Goal: Communication & Community: Answer question/provide support

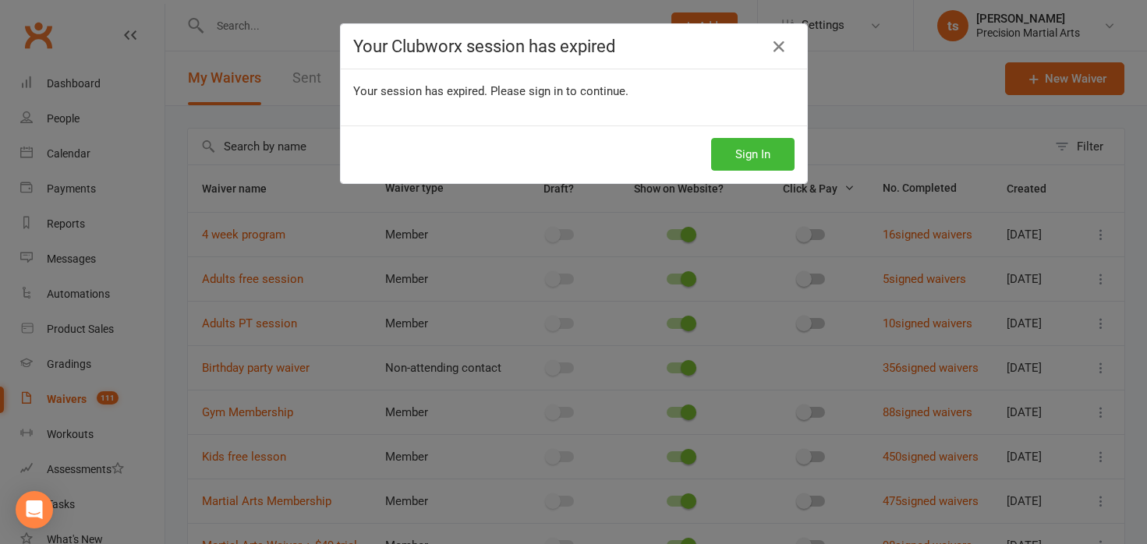
select select "50"
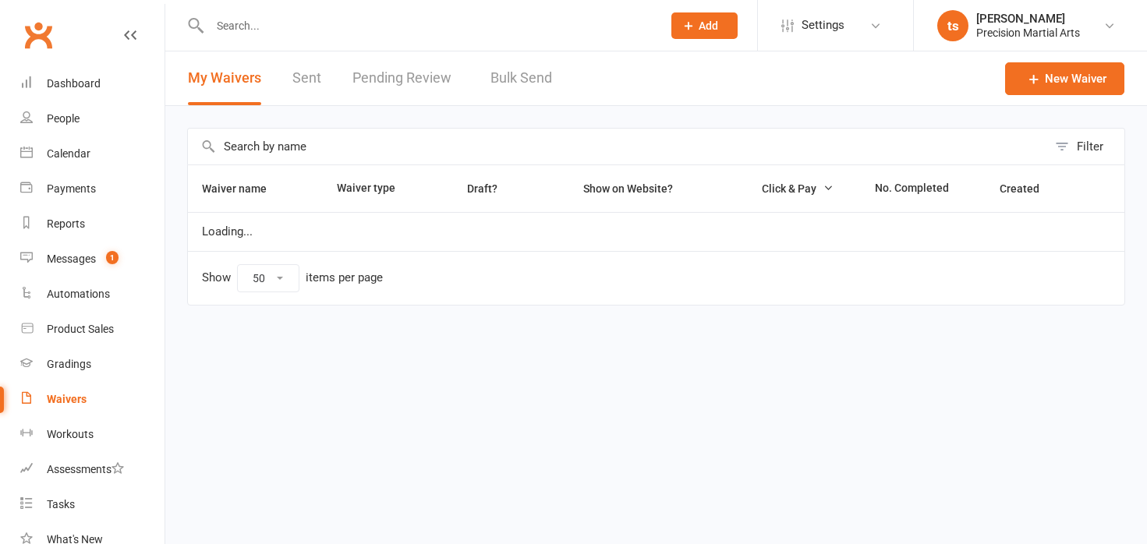
select select "50"
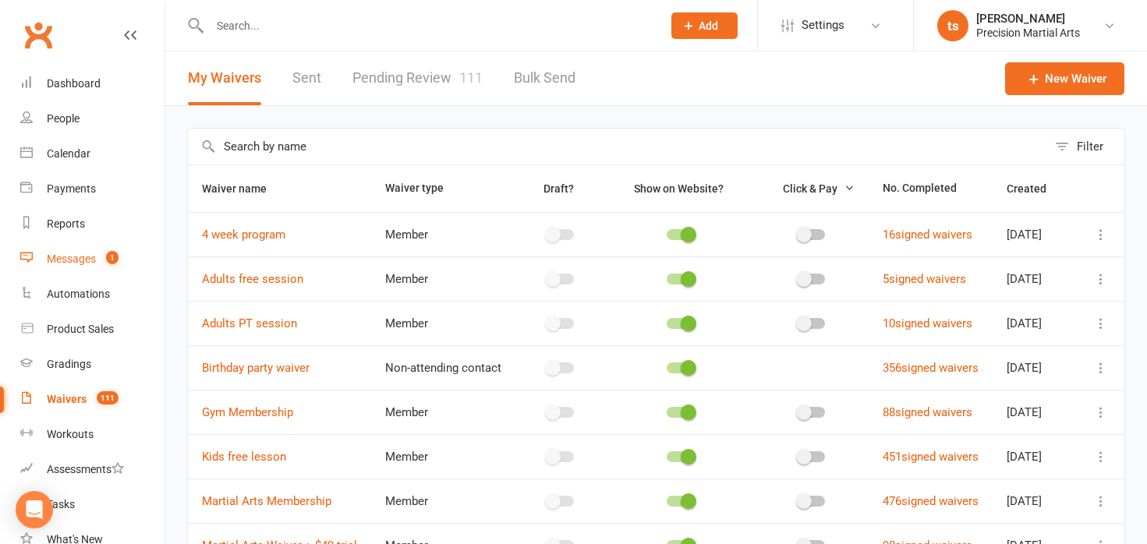
click at [74, 268] on link "Messages 1" at bounding box center [92, 259] width 144 height 35
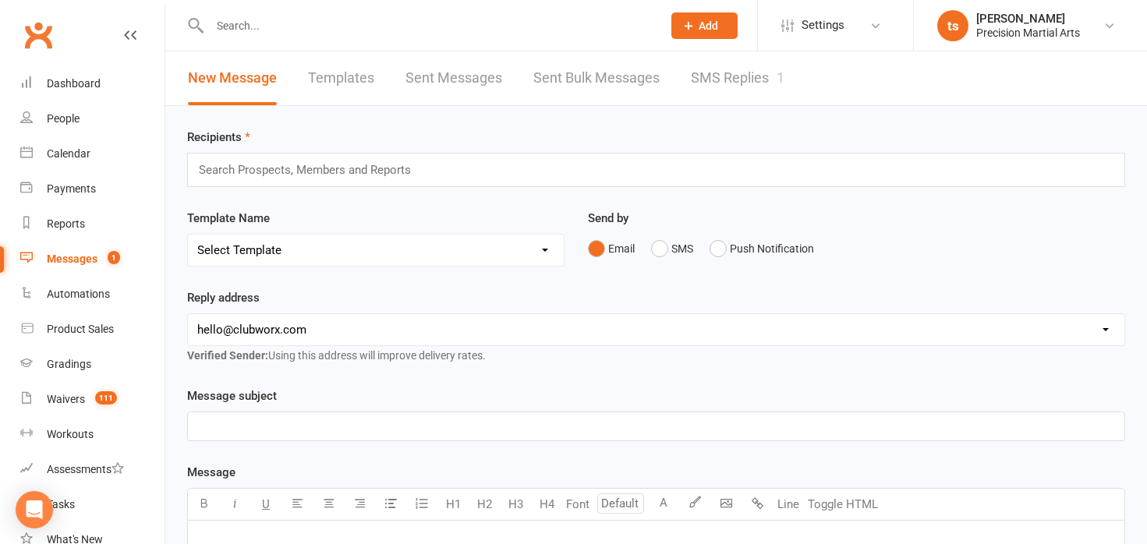
click at [754, 82] on link "SMS Replies 1" at bounding box center [738, 78] width 94 height 54
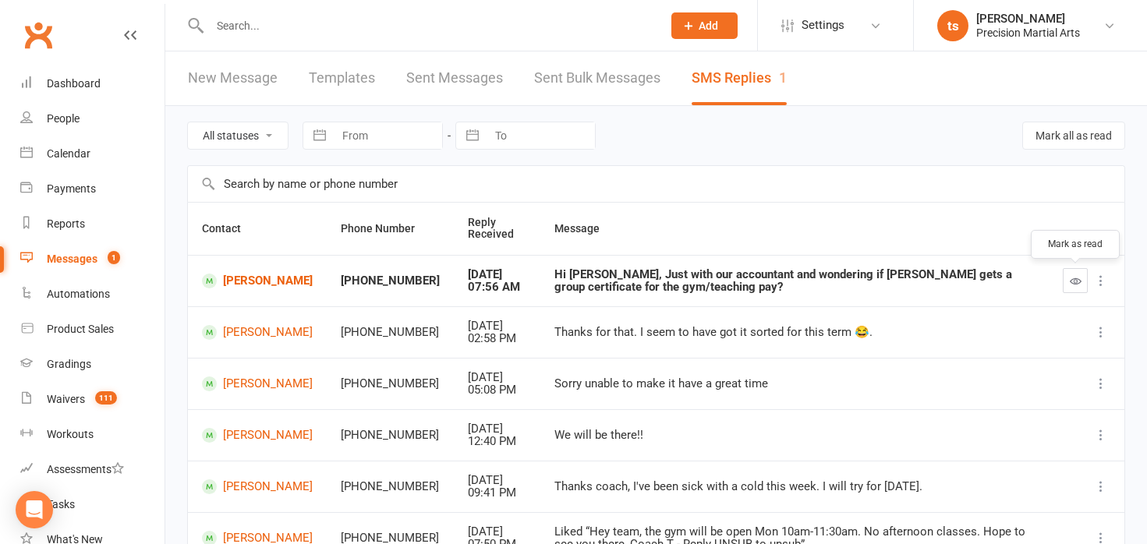
click at [1079, 281] on icon "button" at bounding box center [1076, 281] width 12 height 12
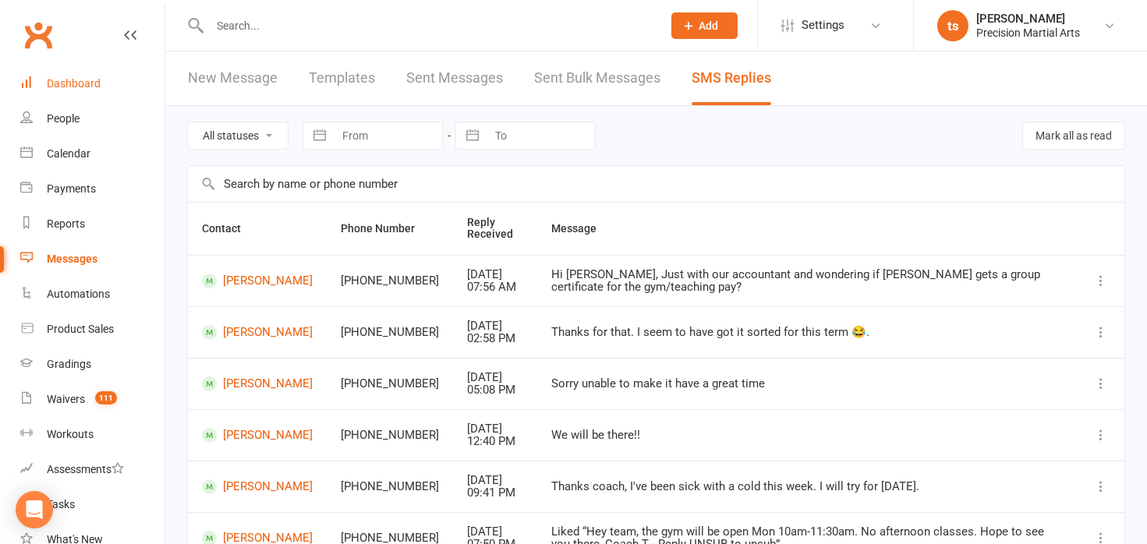
scroll to position [2, 0]
click at [58, 84] on div "Dashboard" at bounding box center [74, 83] width 54 height 12
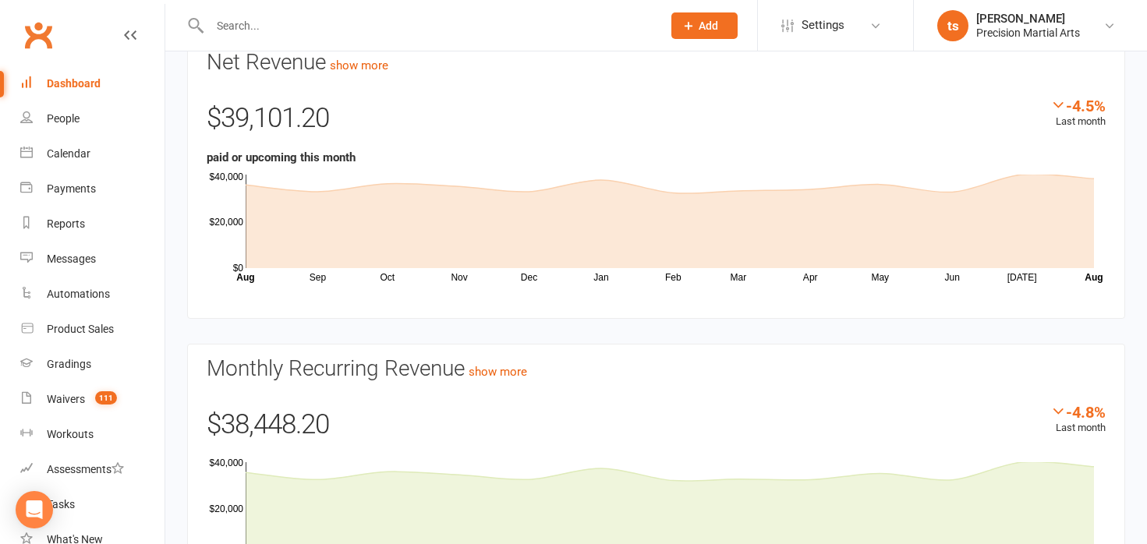
scroll to position [95, 0]
